Goal: Task Accomplishment & Management: Manage account settings

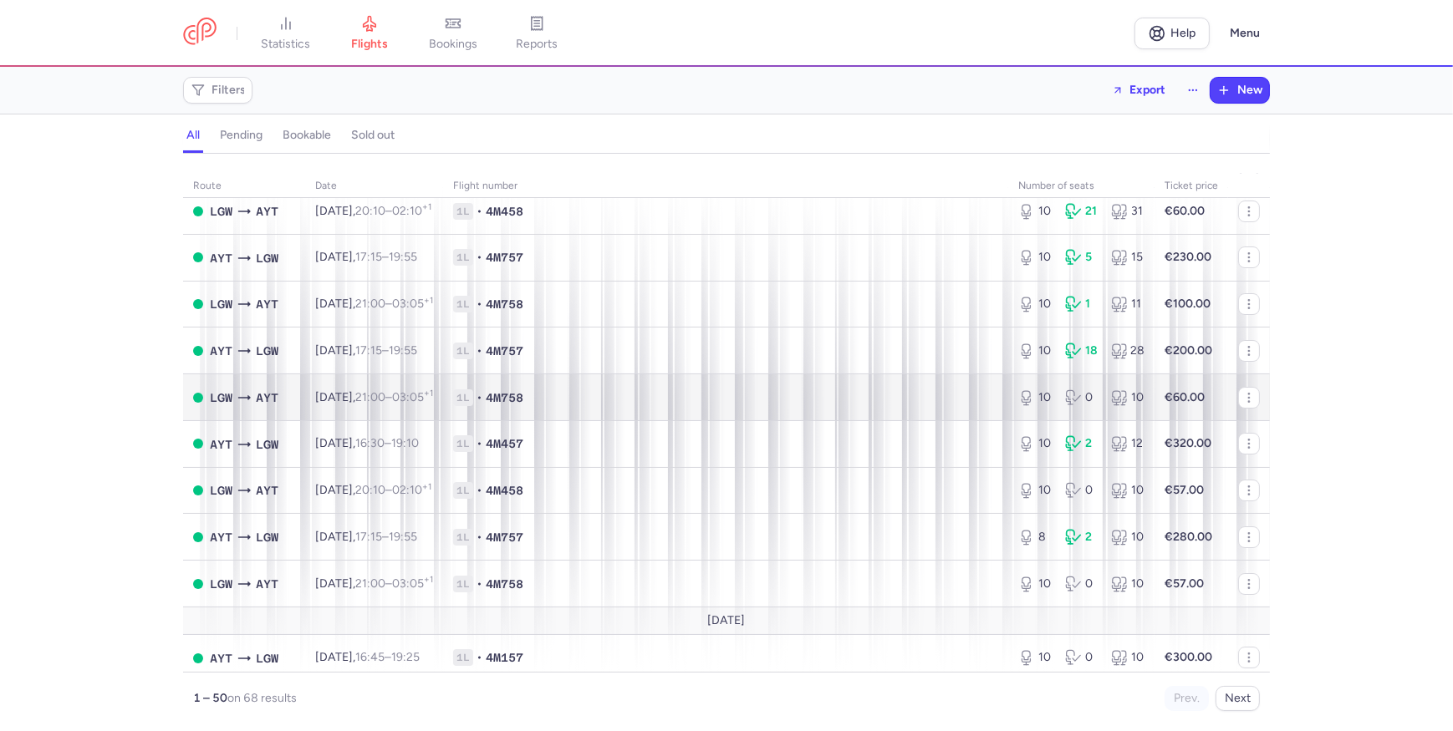
scroll to position [227, 0]
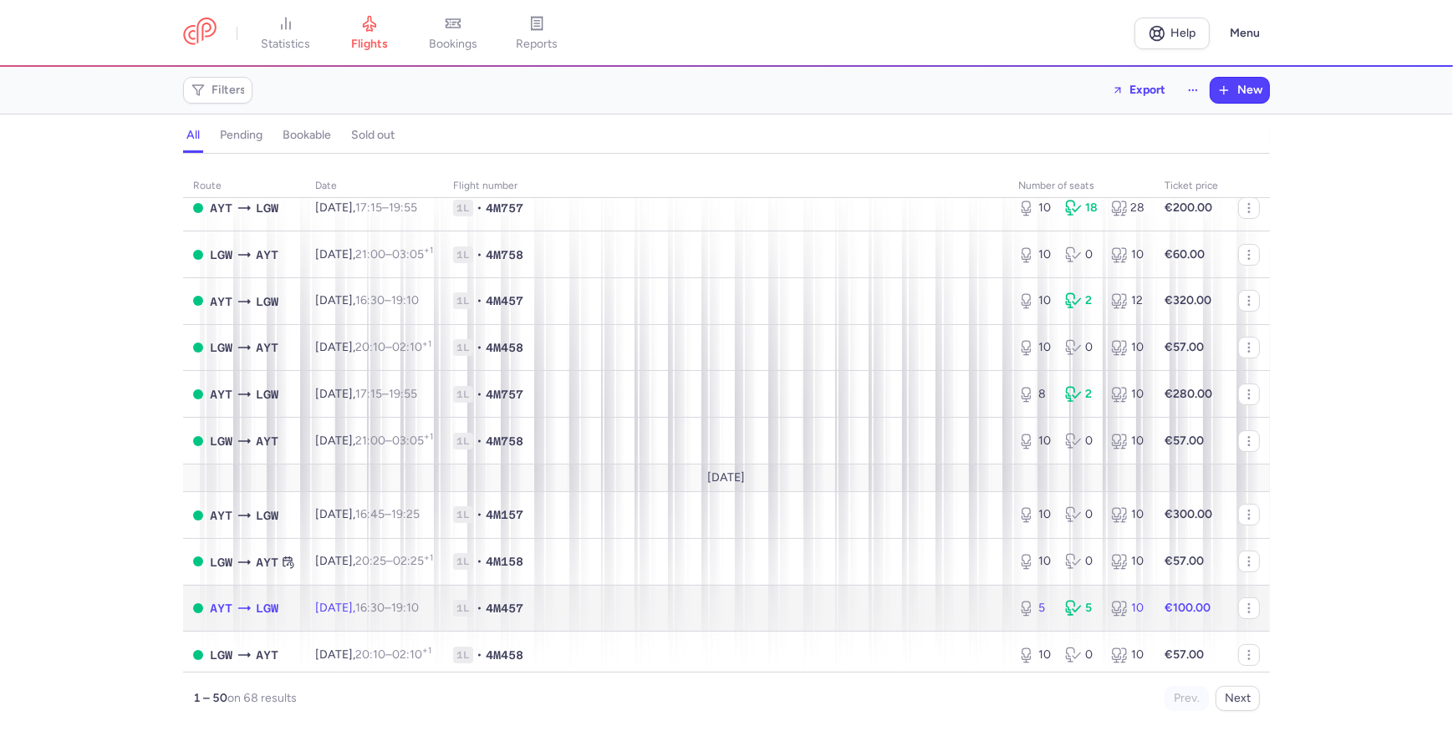
click at [970, 626] on td "1L • 4M457" at bounding box center [725, 608] width 565 height 47
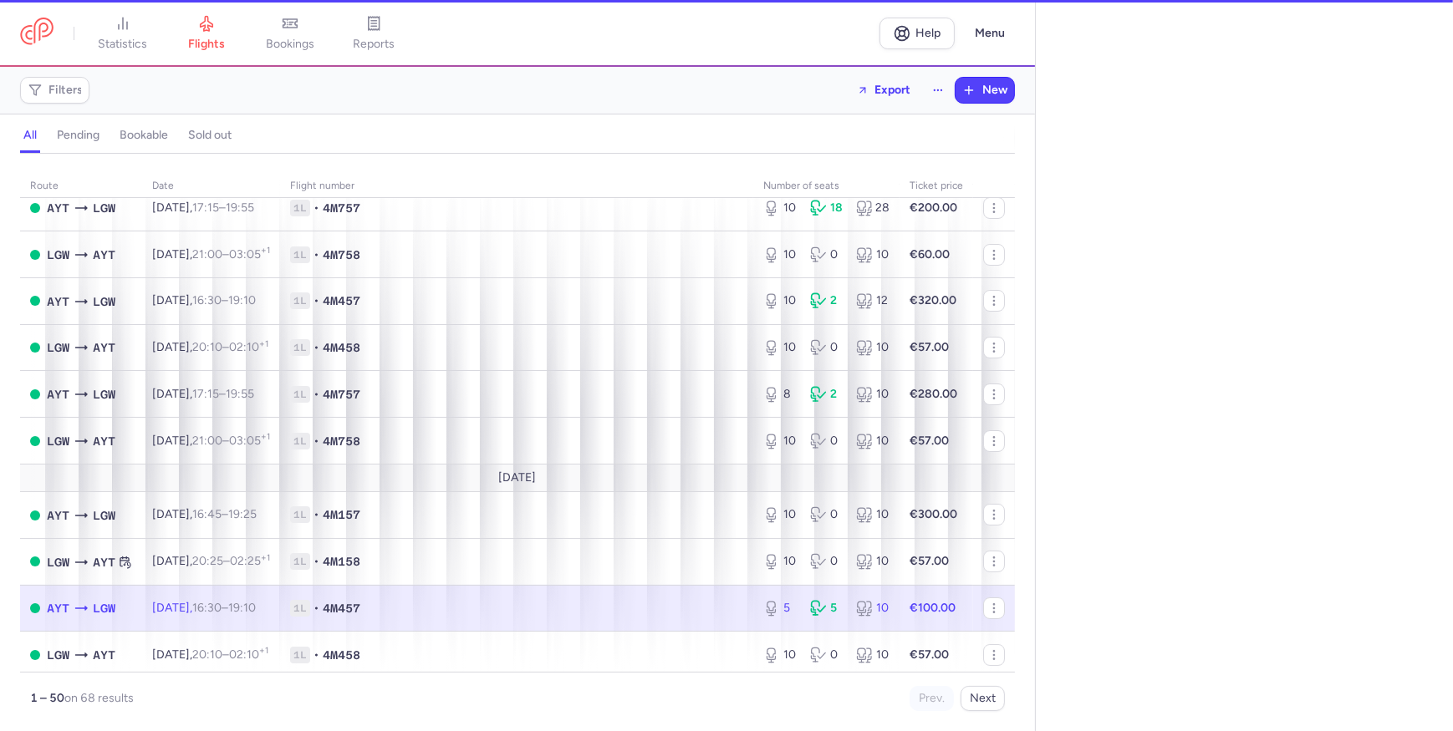
select select "days"
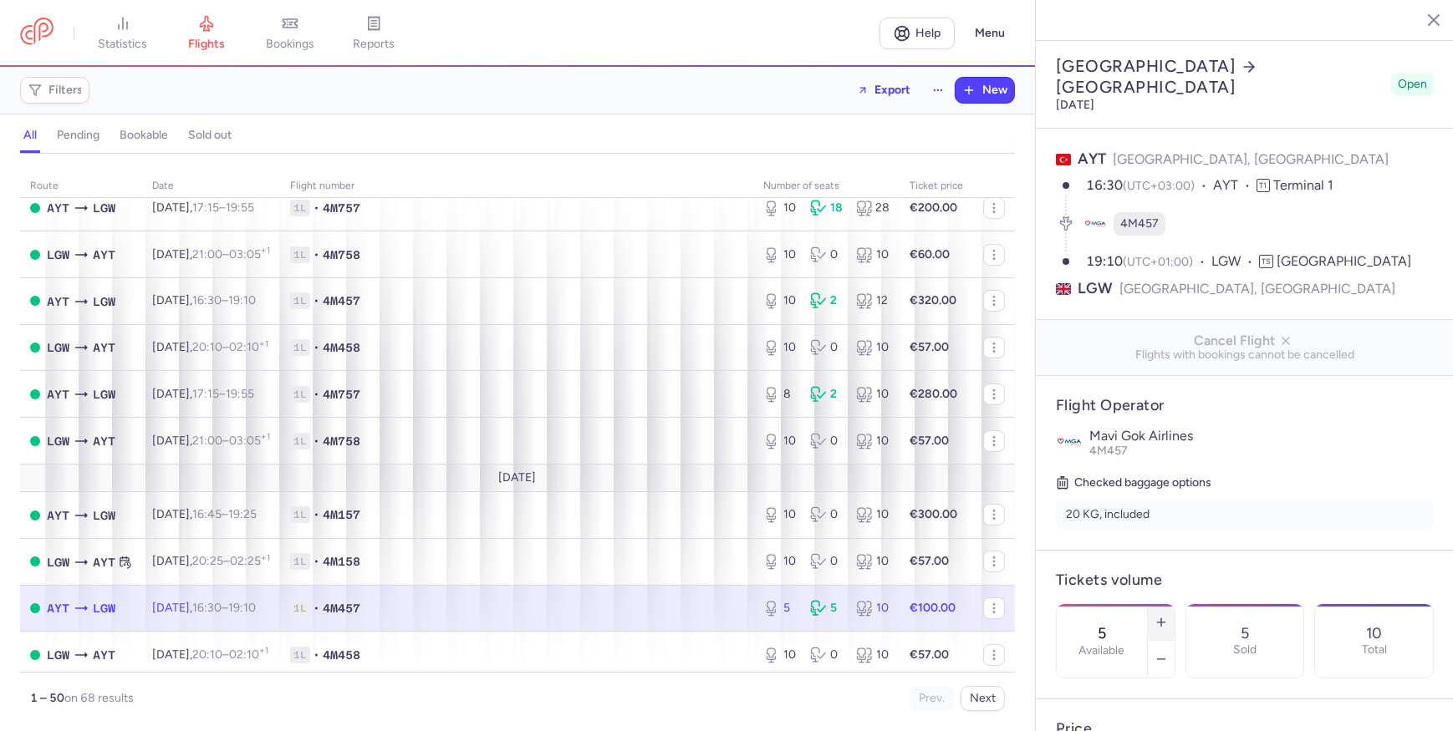
click at [1174, 604] on button "button" at bounding box center [1161, 622] width 27 height 37
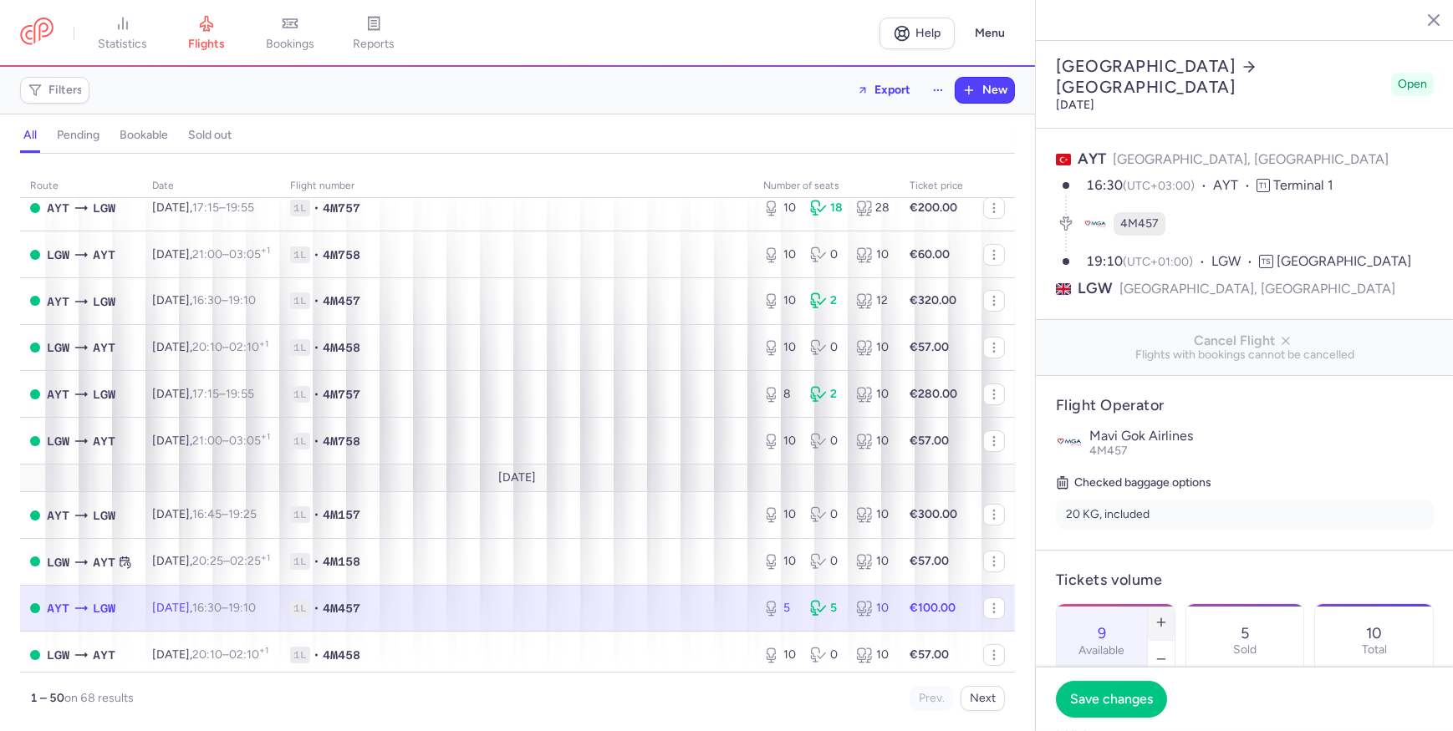
type input "10"
click at [1123, 689] on button "Save changes" at bounding box center [1111, 698] width 111 height 37
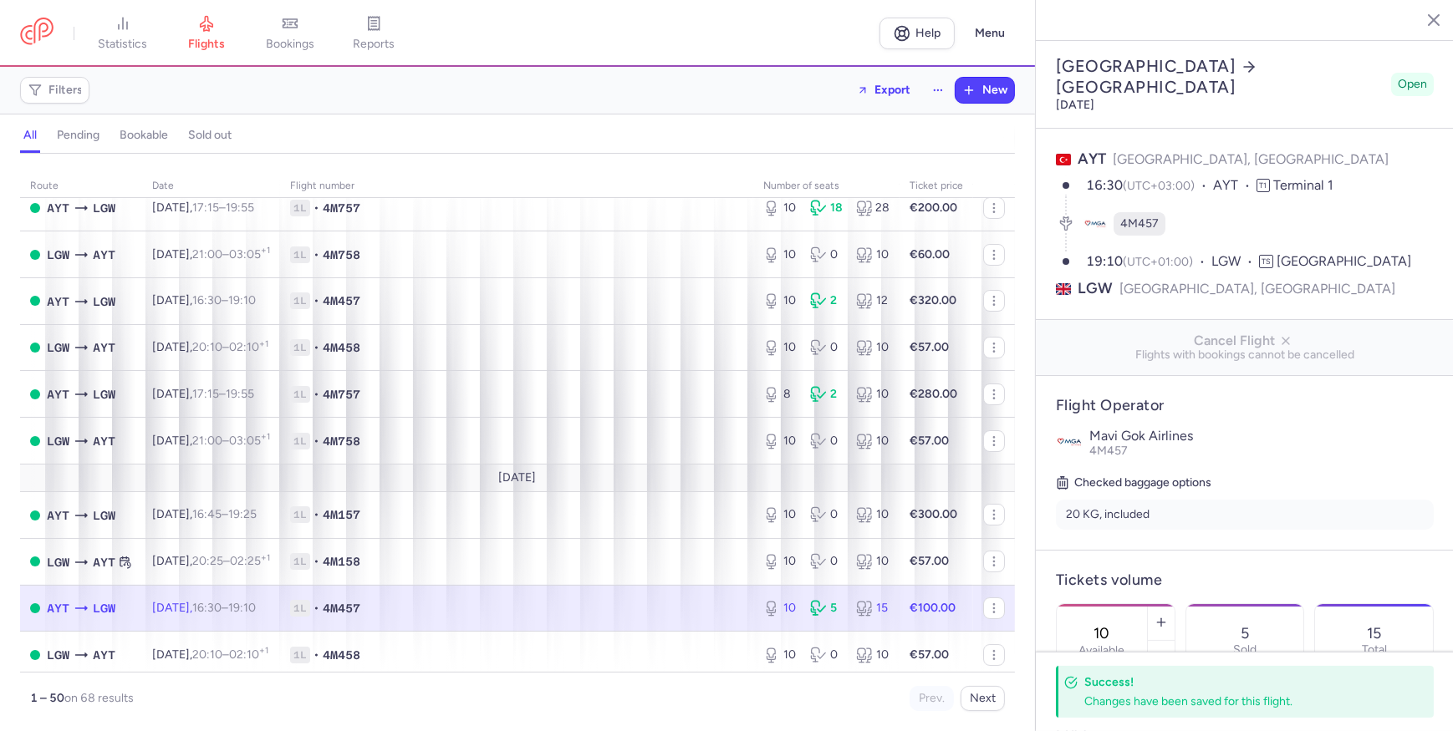
click at [1415, 15] on icon "button" at bounding box center [1420, 19] width 17 height 17
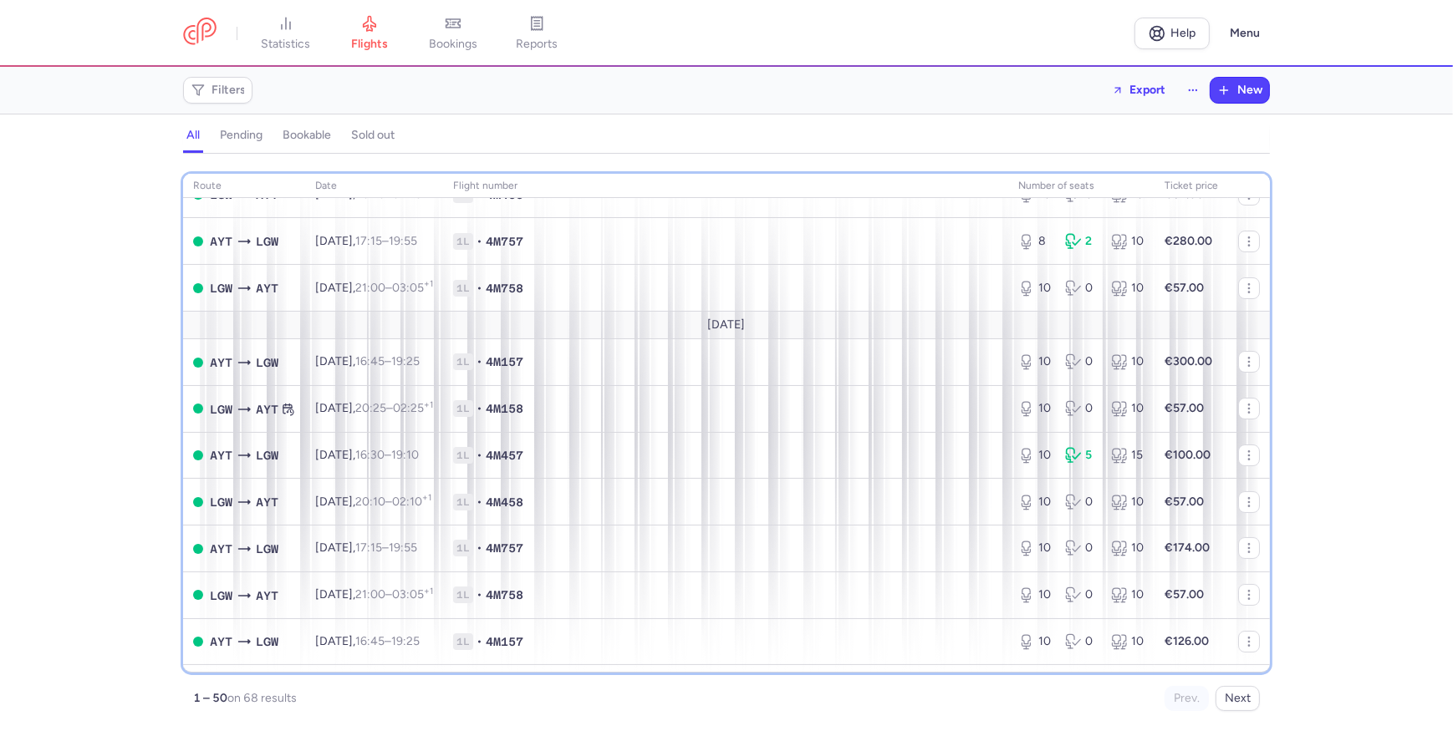
scroll to position [456, 0]
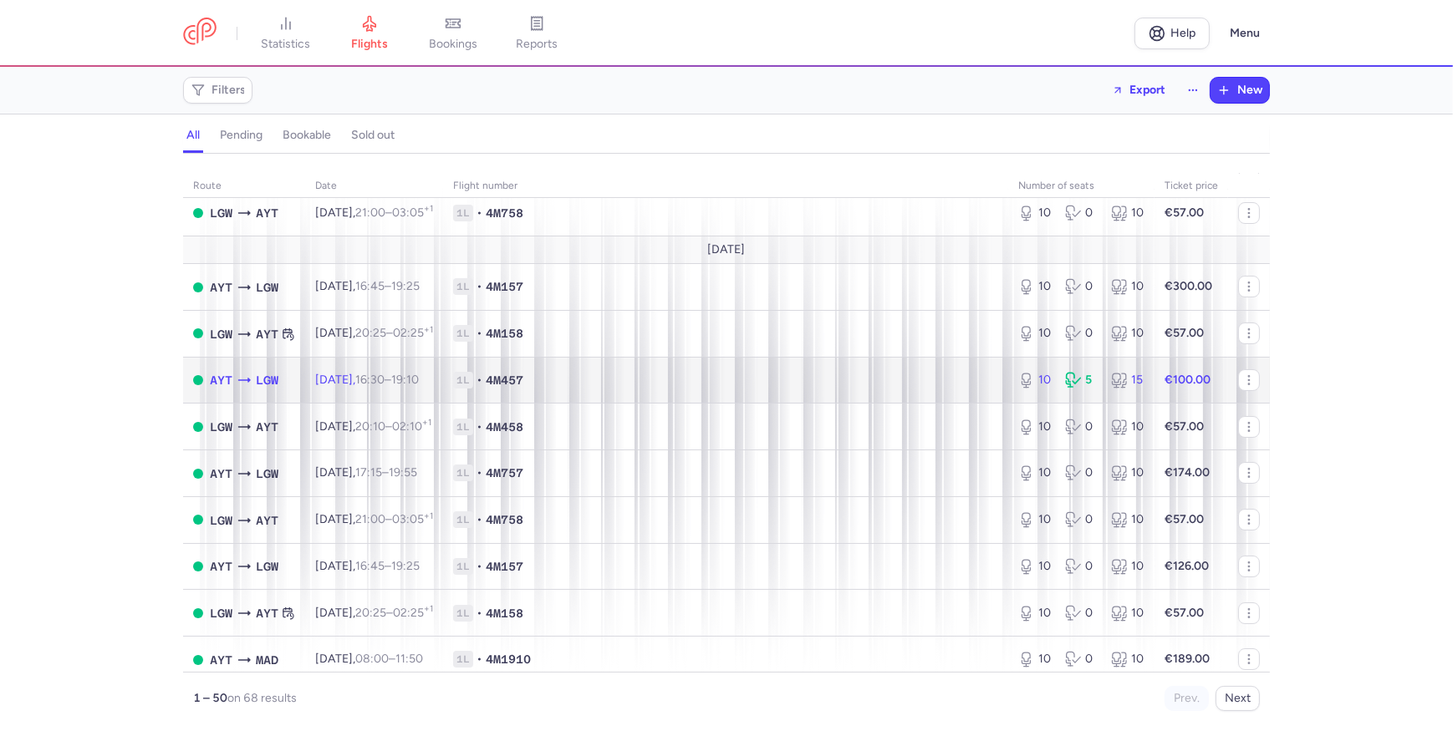
click at [652, 368] on td "1L • 4M457" at bounding box center [725, 380] width 565 height 47
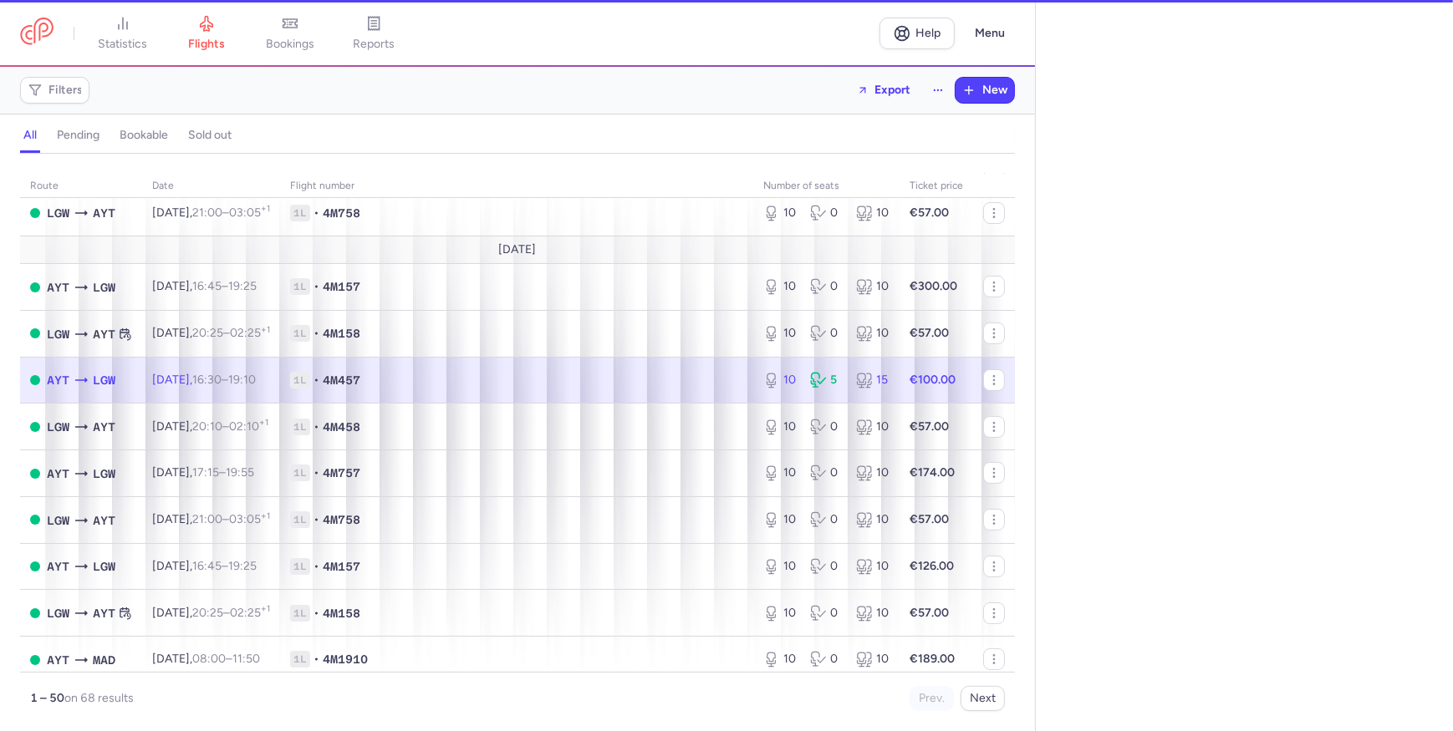
select select "days"
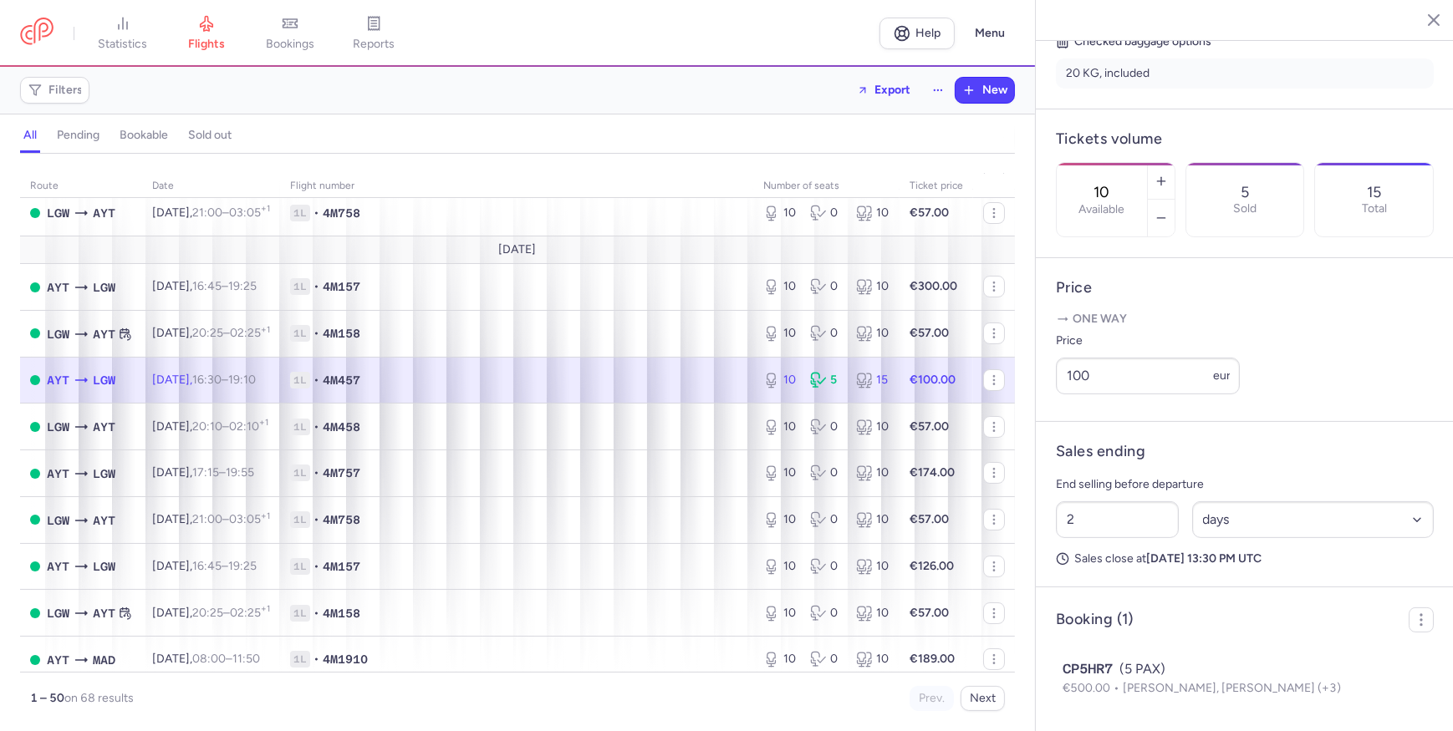
scroll to position [463, 0]
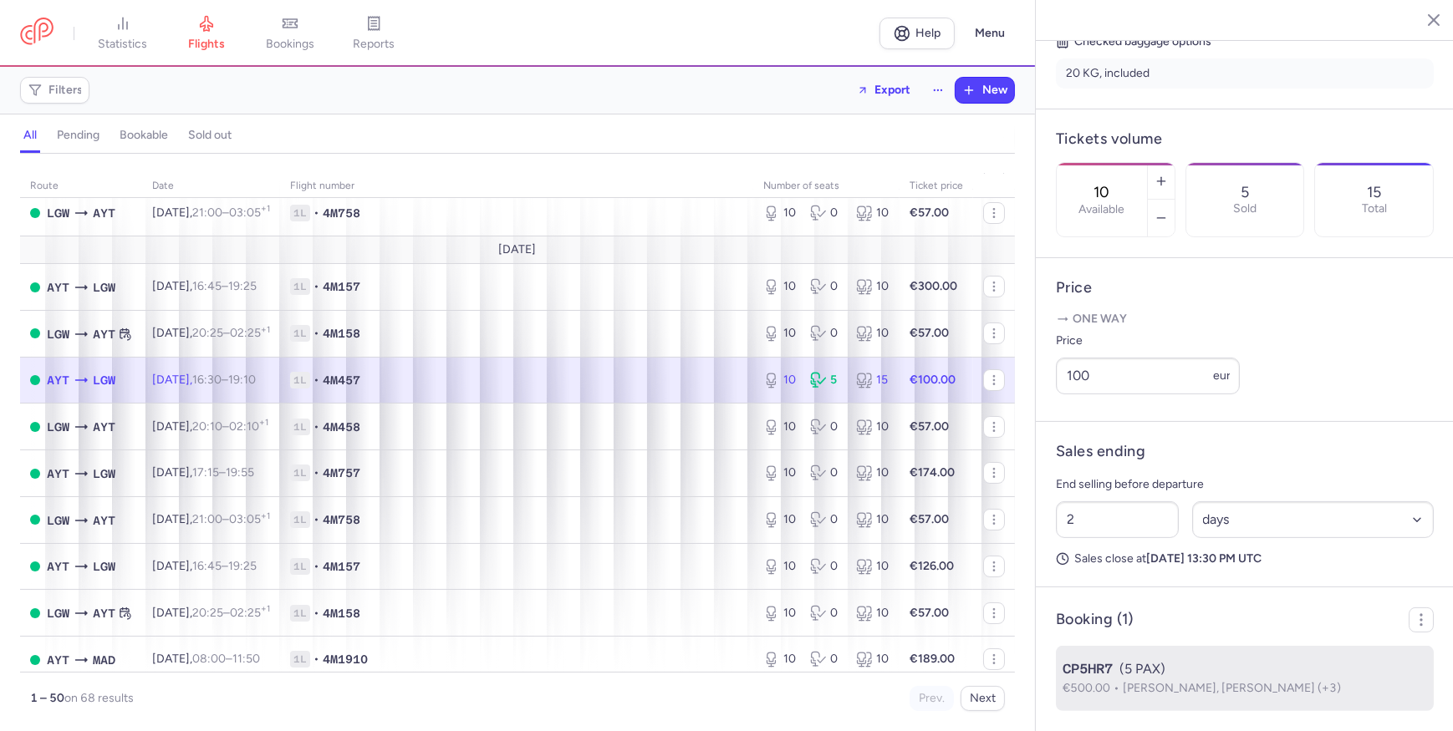
click at [1294, 665] on div "CP5HR7 (5 PAX)" at bounding box center [1244, 669] width 364 height 20
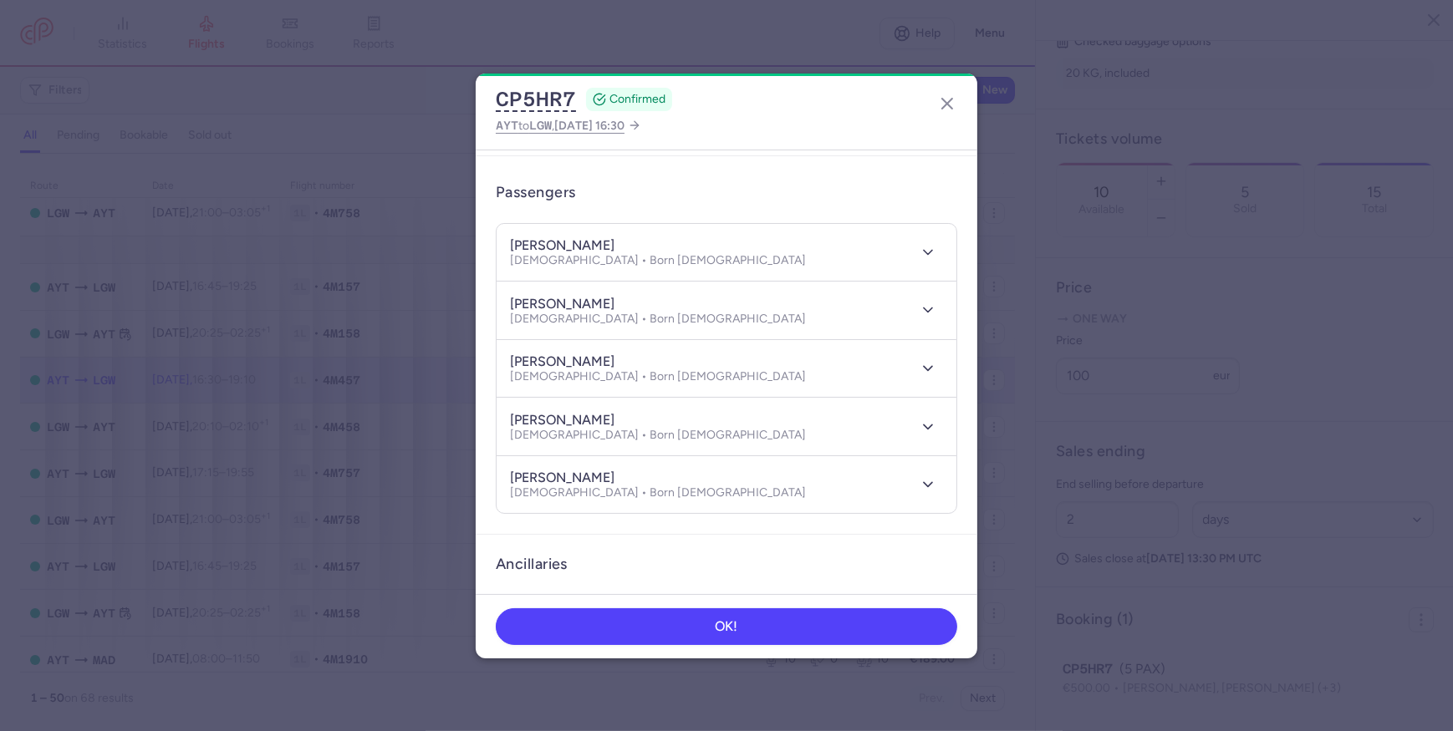
scroll to position [85, 0]
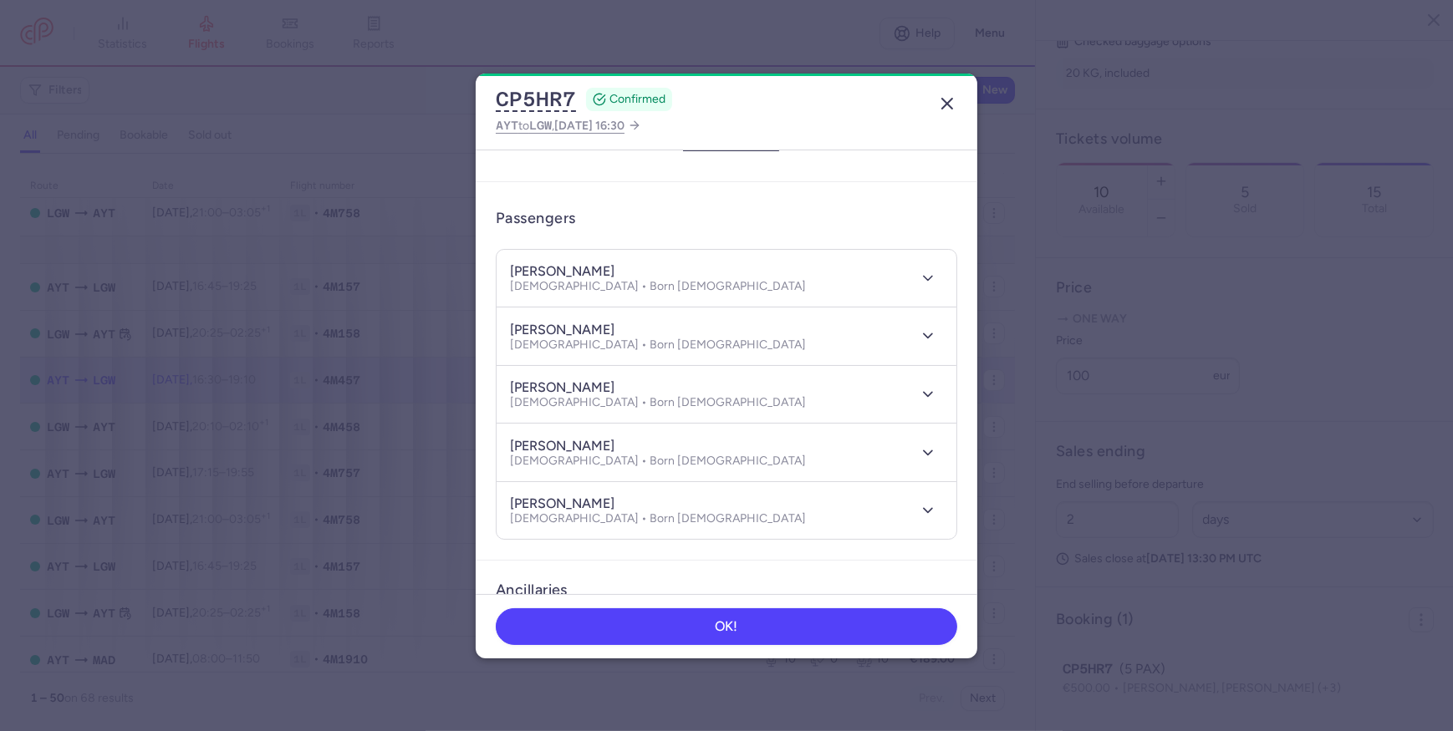
click at [948, 104] on line "button" at bounding box center [947, 104] width 10 height 10
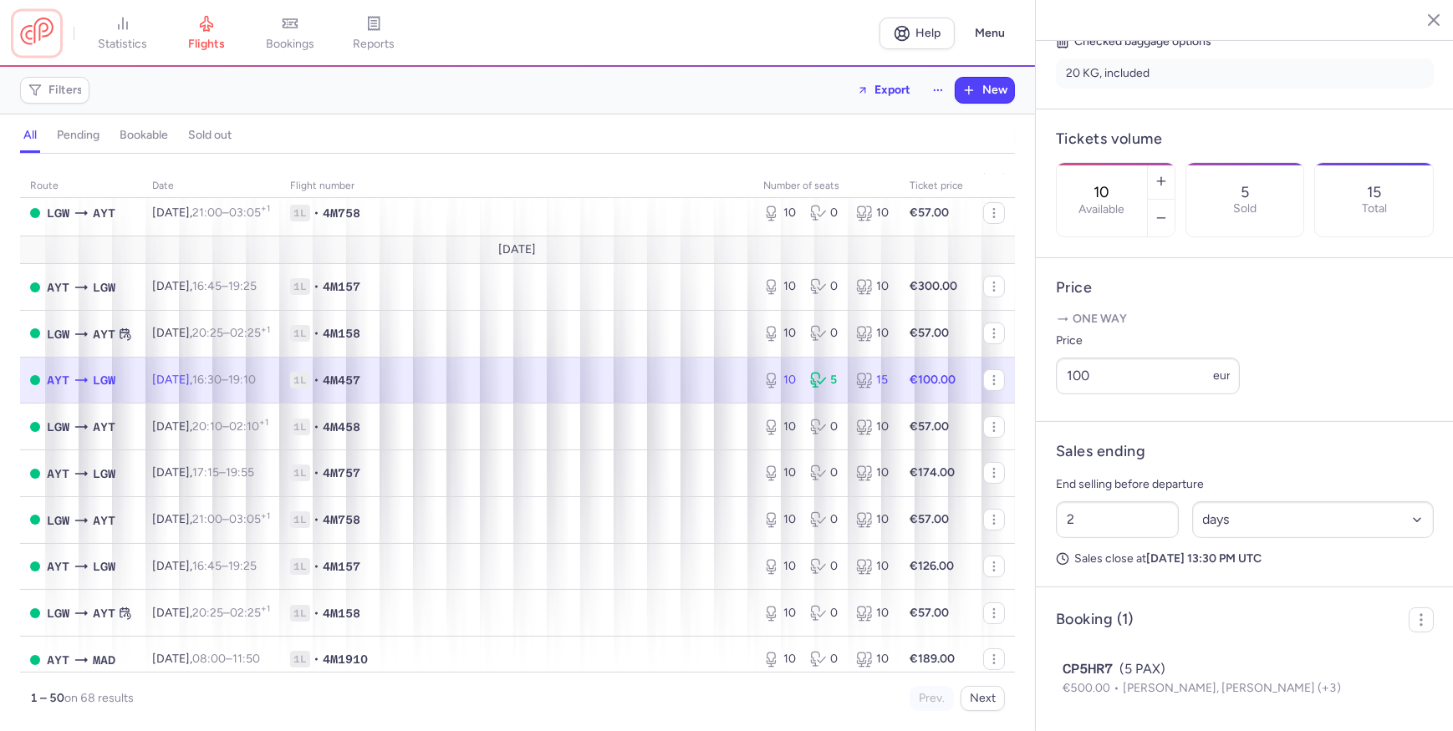
click at [36, 23] on link at bounding box center [36, 33] width 33 height 31
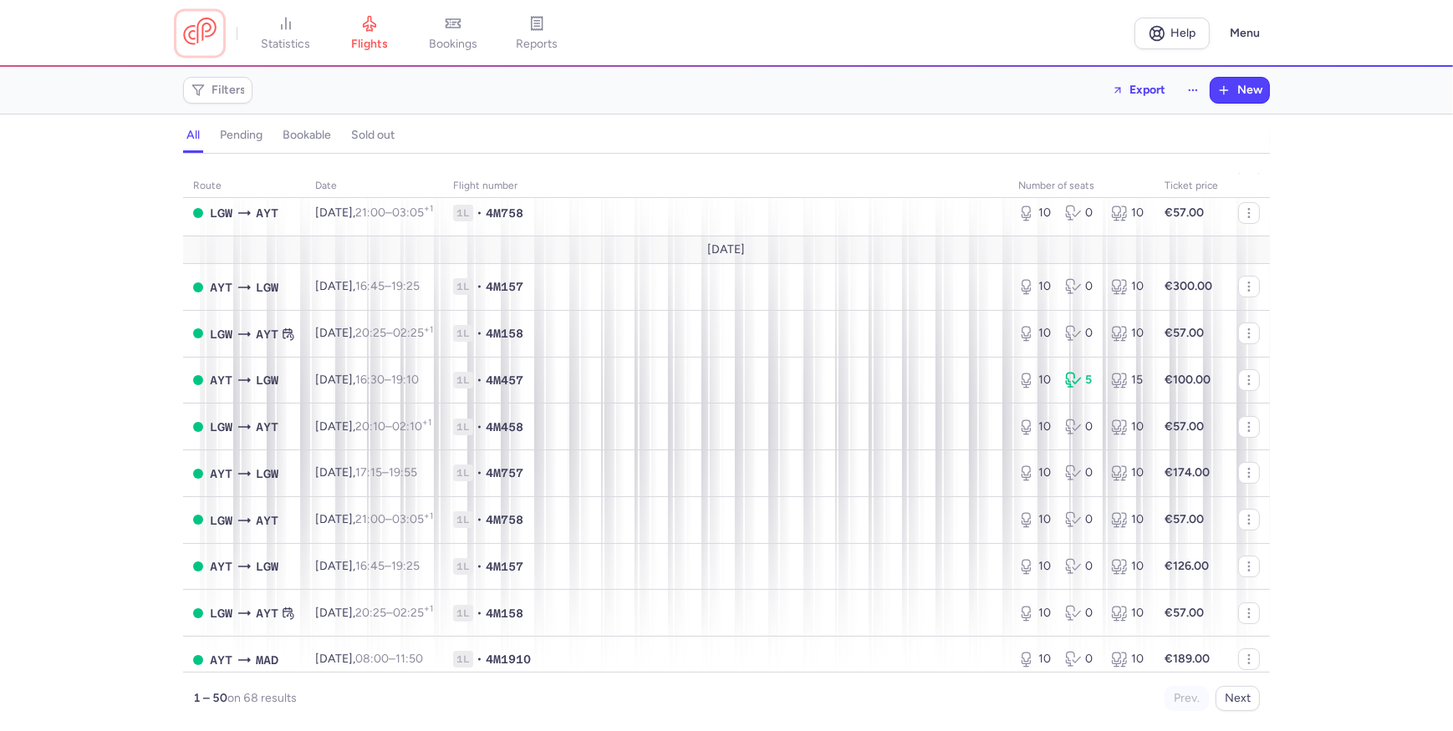
click at [206, 37] on link at bounding box center [199, 33] width 33 height 31
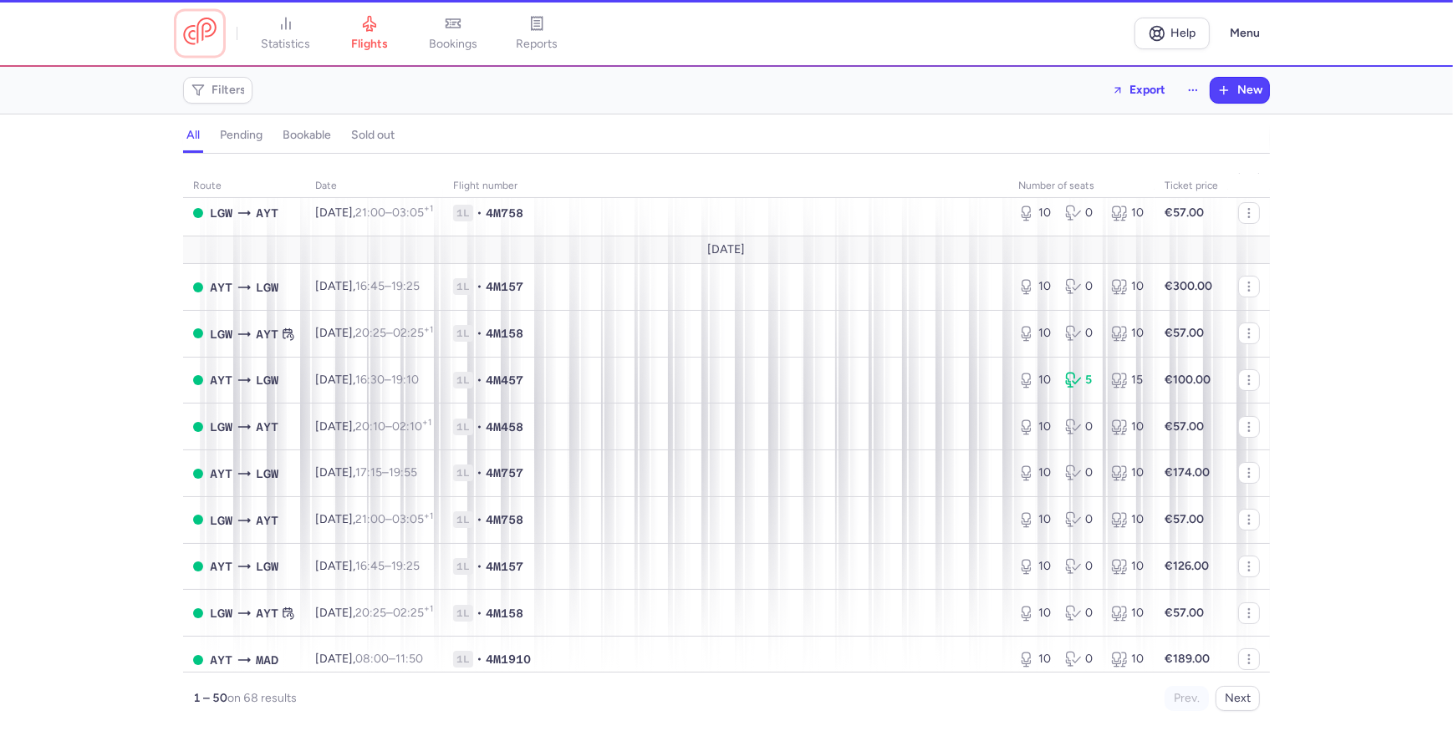
click at [206, 37] on link at bounding box center [199, 33] width 33 height 31
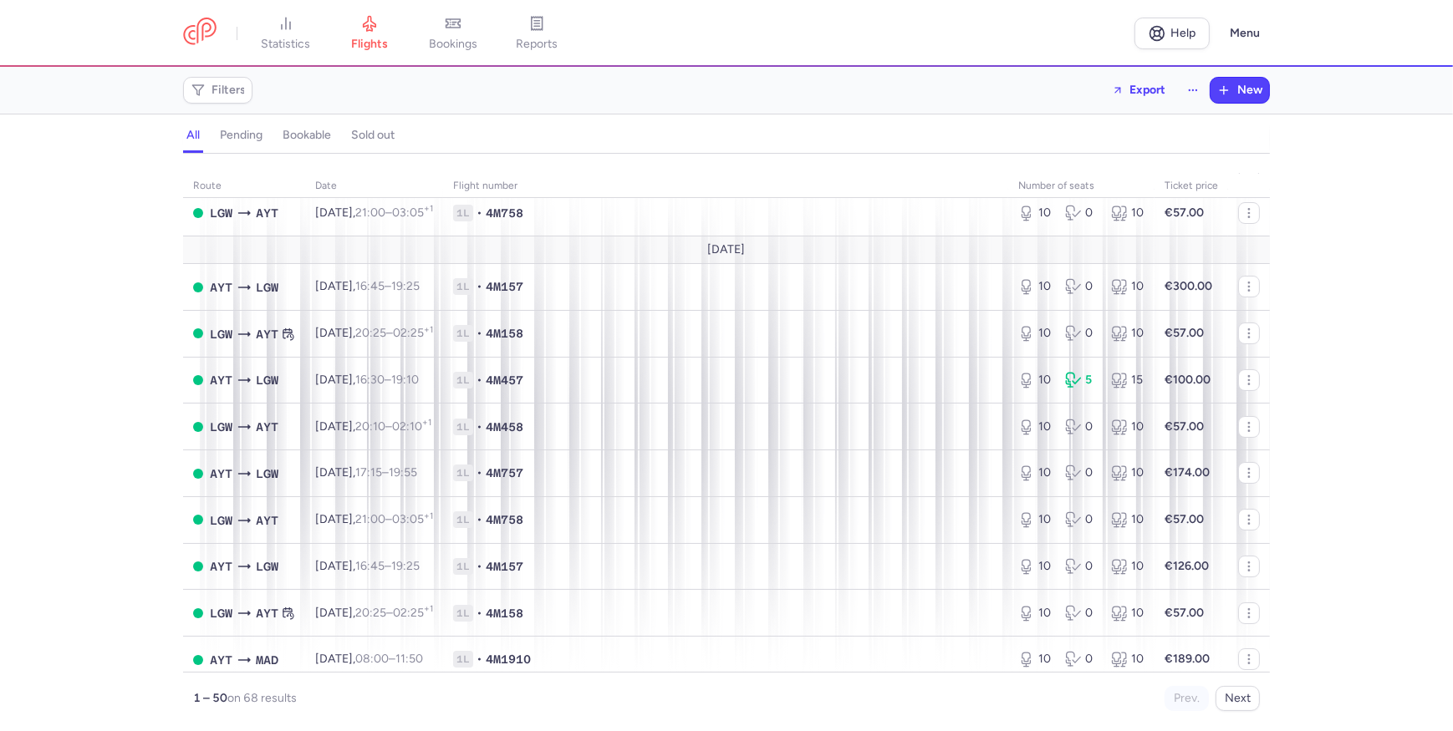
click at [61, 210] on div "route date Flight number number of seats Ticket price [DATE] AYT LGW [DATE] 16:…" at bounding box center [726, 448] width 1453 height 568
click at [198, 30] on link at bounding box center [199, 33] width 33 height 31
